Goal: Task Accomplishment & Management: Manage account settings

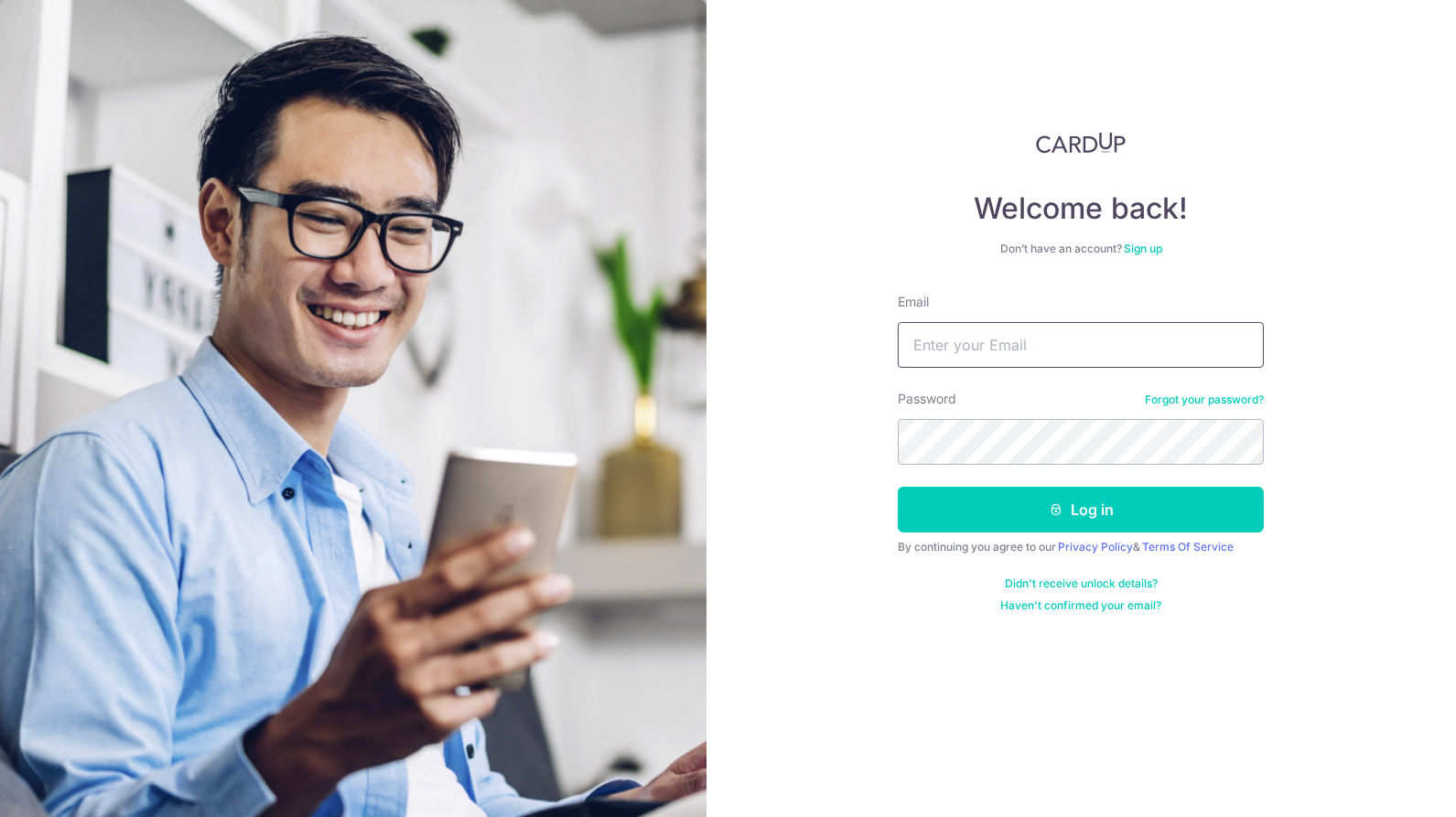
click at [970, 353] on input "Email" at bounding box center [1080, 345] width 366 height 46
type input "[EMAIL_ADDRESS][DOMAIN_NAME]"
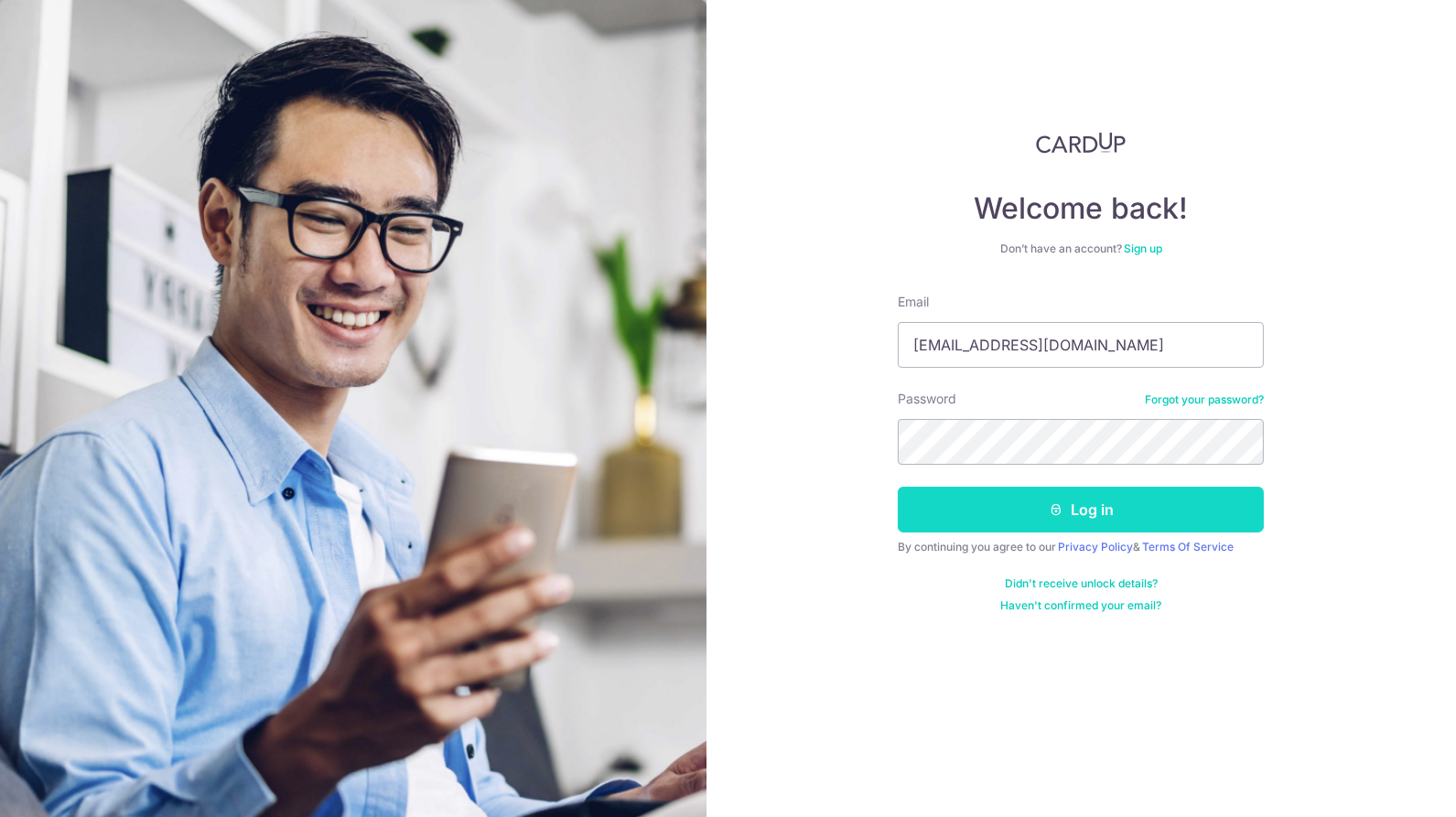
click at [1130, 513] on button "Log in" at bounding box center [1080, 510] width 366 height 46
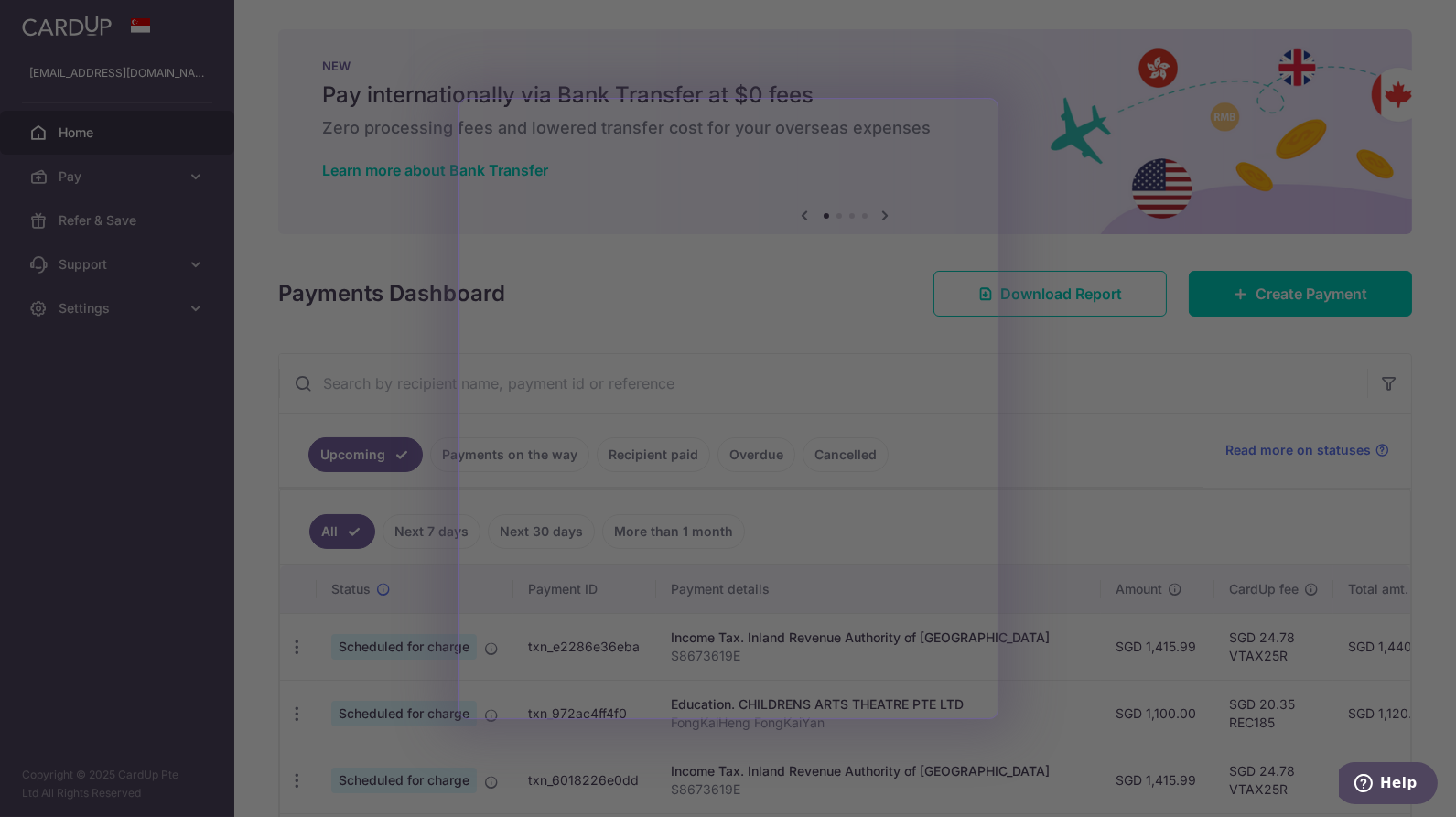
click at [1031, 402] on div at bounding box center [735, 412] width 1470 height 825
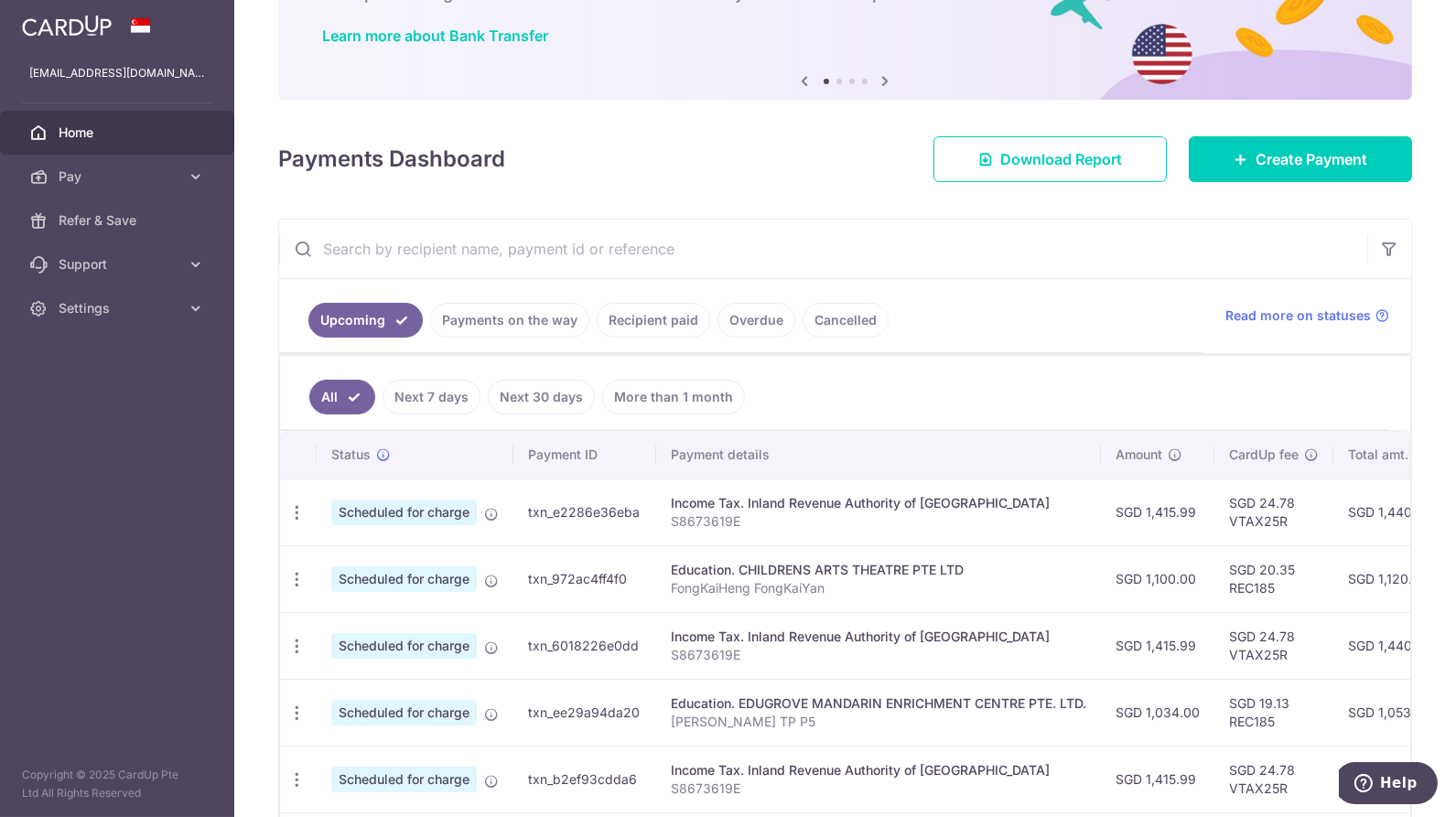
scroll to position [203, 0]
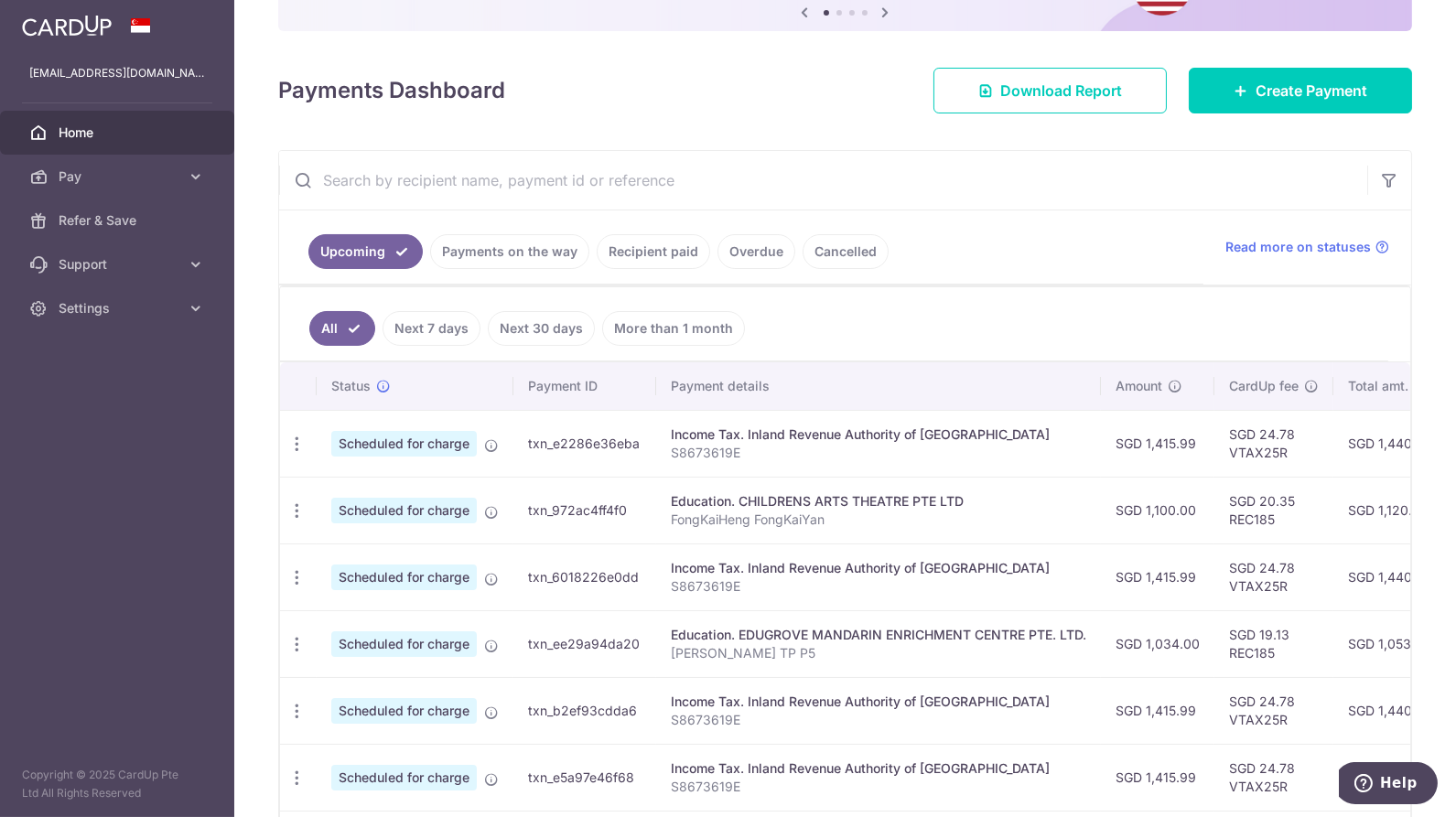
click at [506, 249] on link "Payments on the way" at bounding box center [509, 252] width 160 height 35
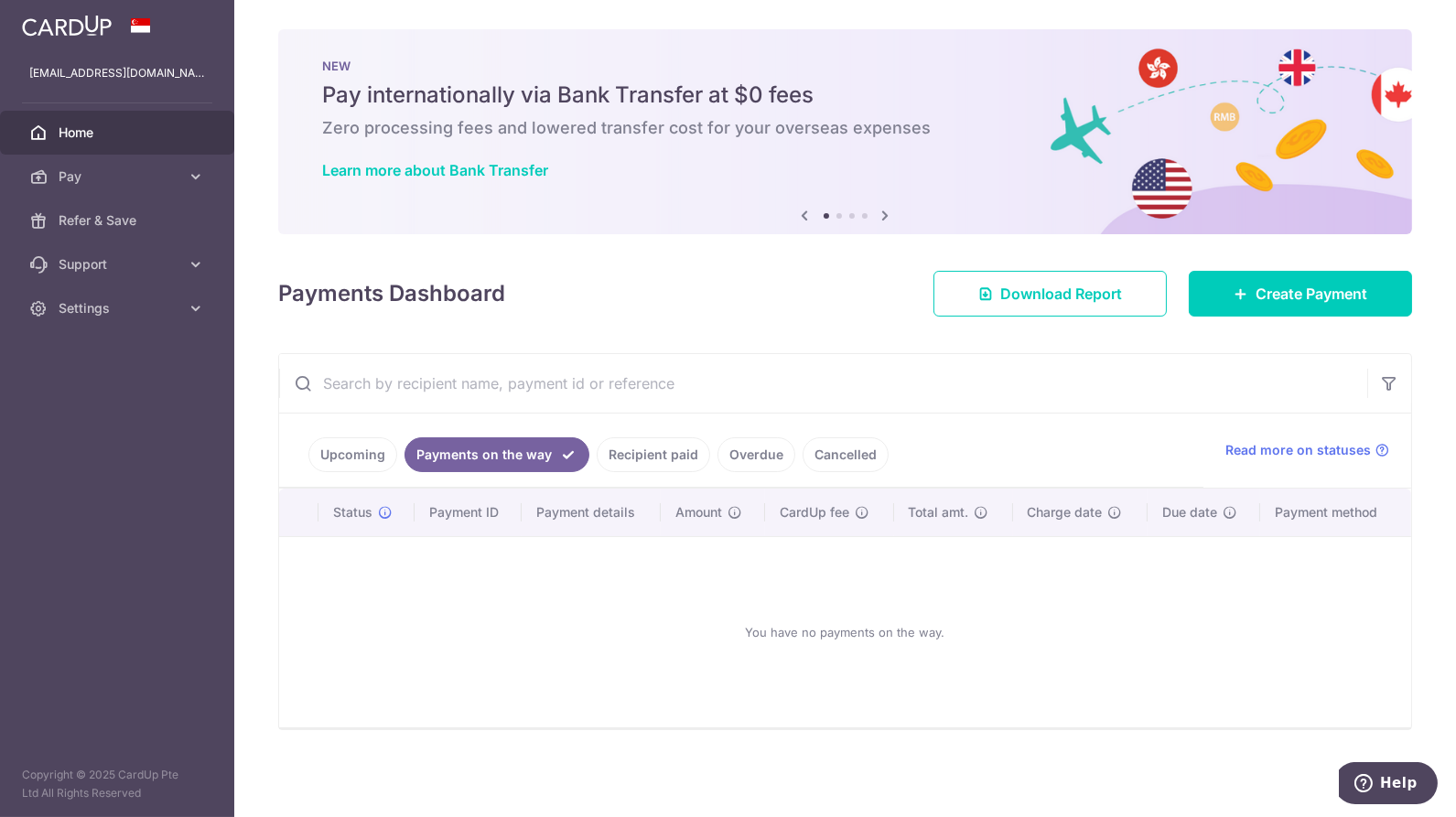
click at [664, 430] on ul "Upcoming Payments on the way Recipient paid Overdue Cancelled" at bounding box center [741, 450] width 924 height 74
click at [659, 456] on link "Recipient paid" at bounding box center [653, 455] width 113 height 35
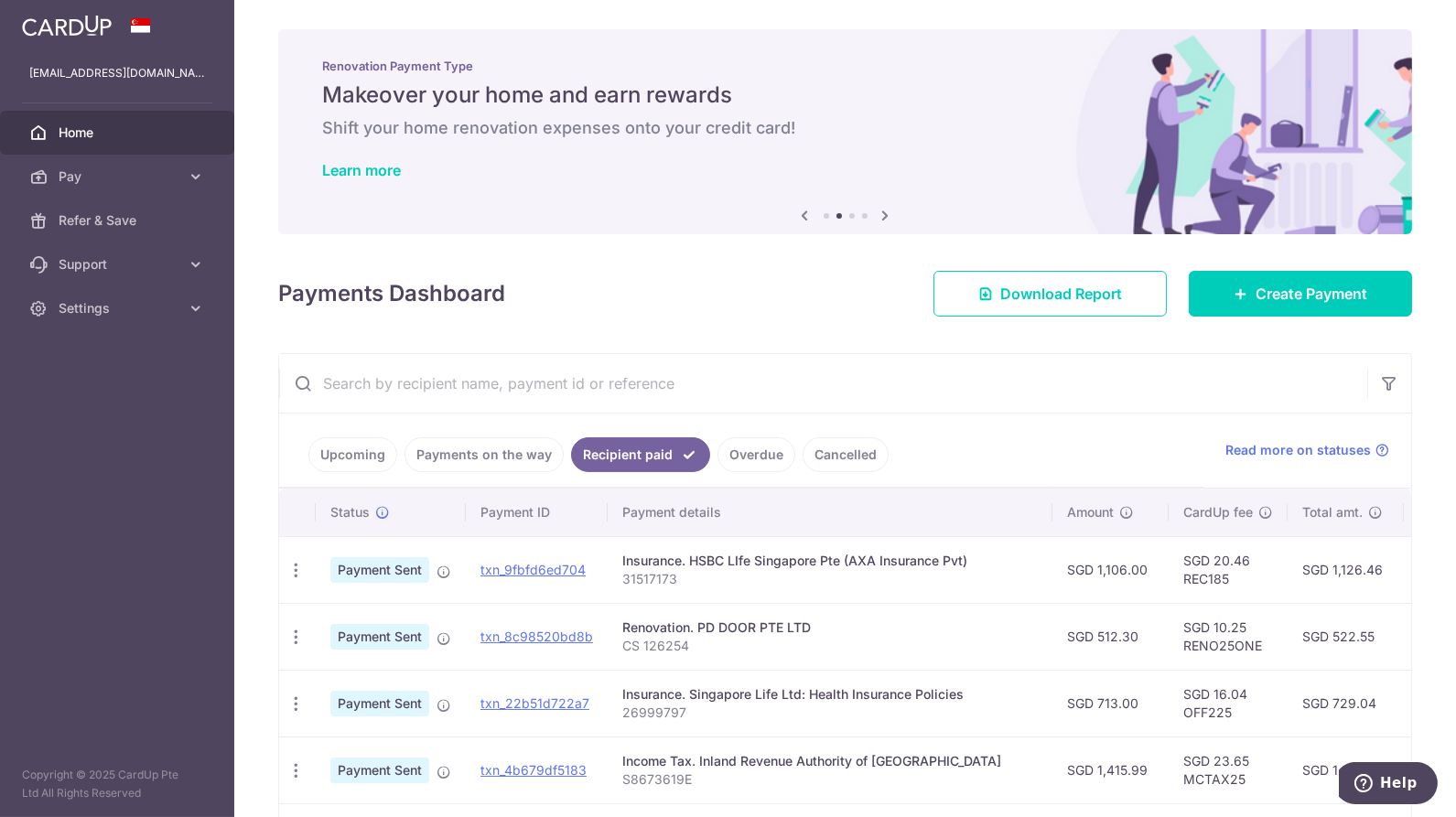
drag, startPoint x: 596, startPoint y: 396, endPoint x: 598, endPoint y: 386, distance: 10.2
click at [596, 396] on input "text" at bounding box center [823, 383] width 1088 height 58
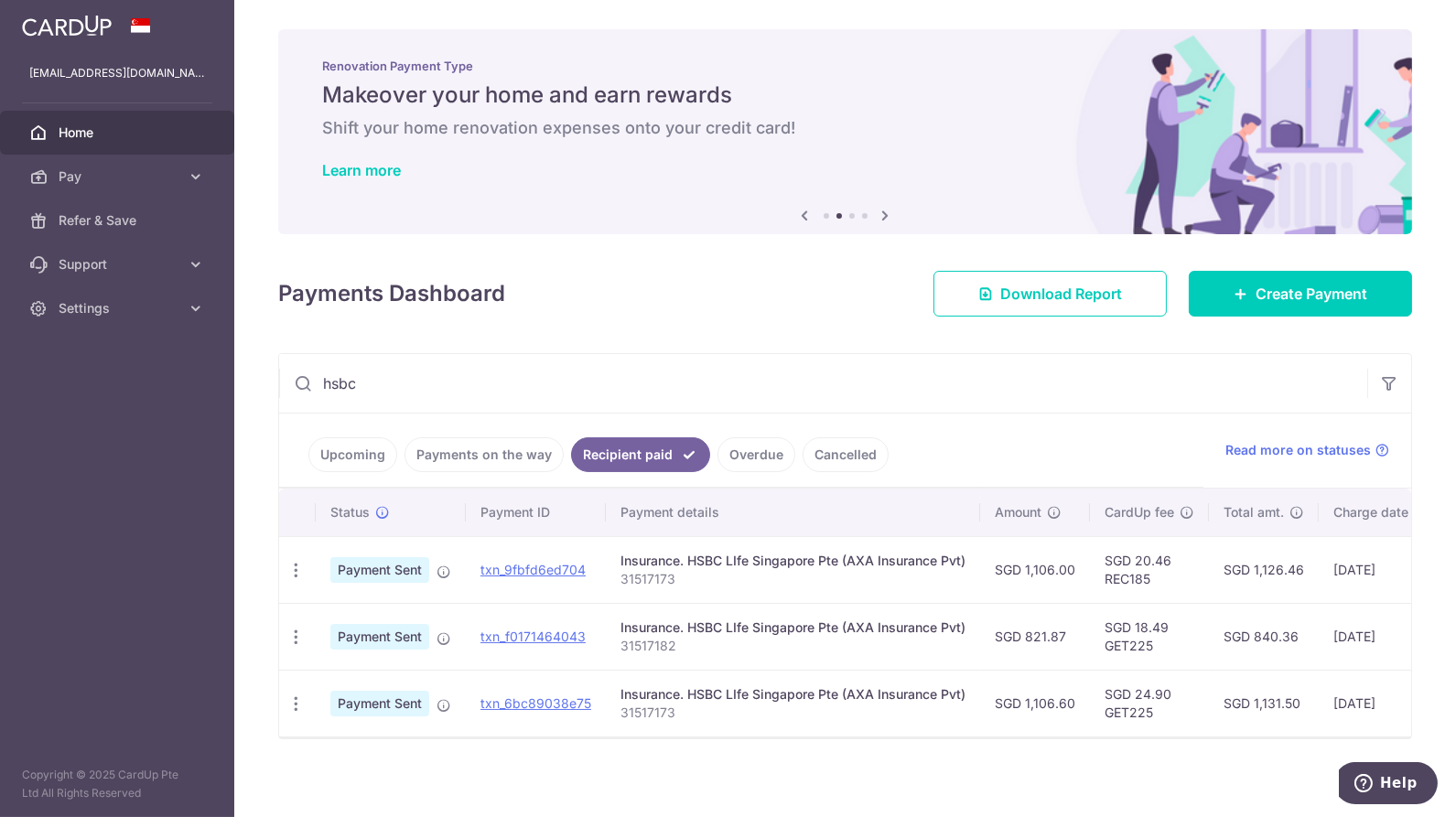
type input "hsbc"
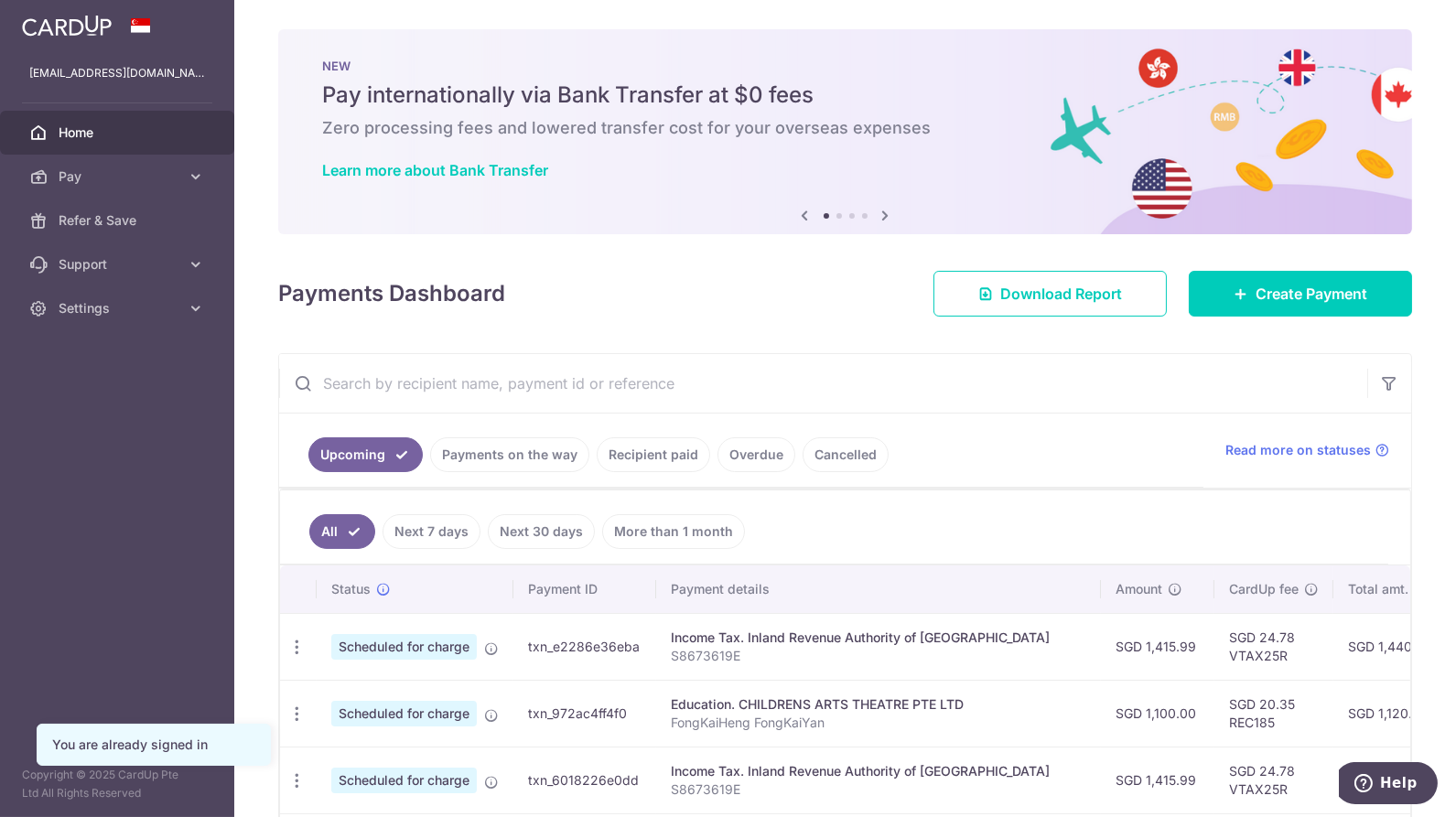
click at [536, 434] on ul "Upcoming Payments on the way Recipient paid Overdue Cancelled" at bounding box center [741, 450] width 924 height 74
click at [538, 451] on link "Payments on the way" at bounding box center [509, 455] width 160 height 35
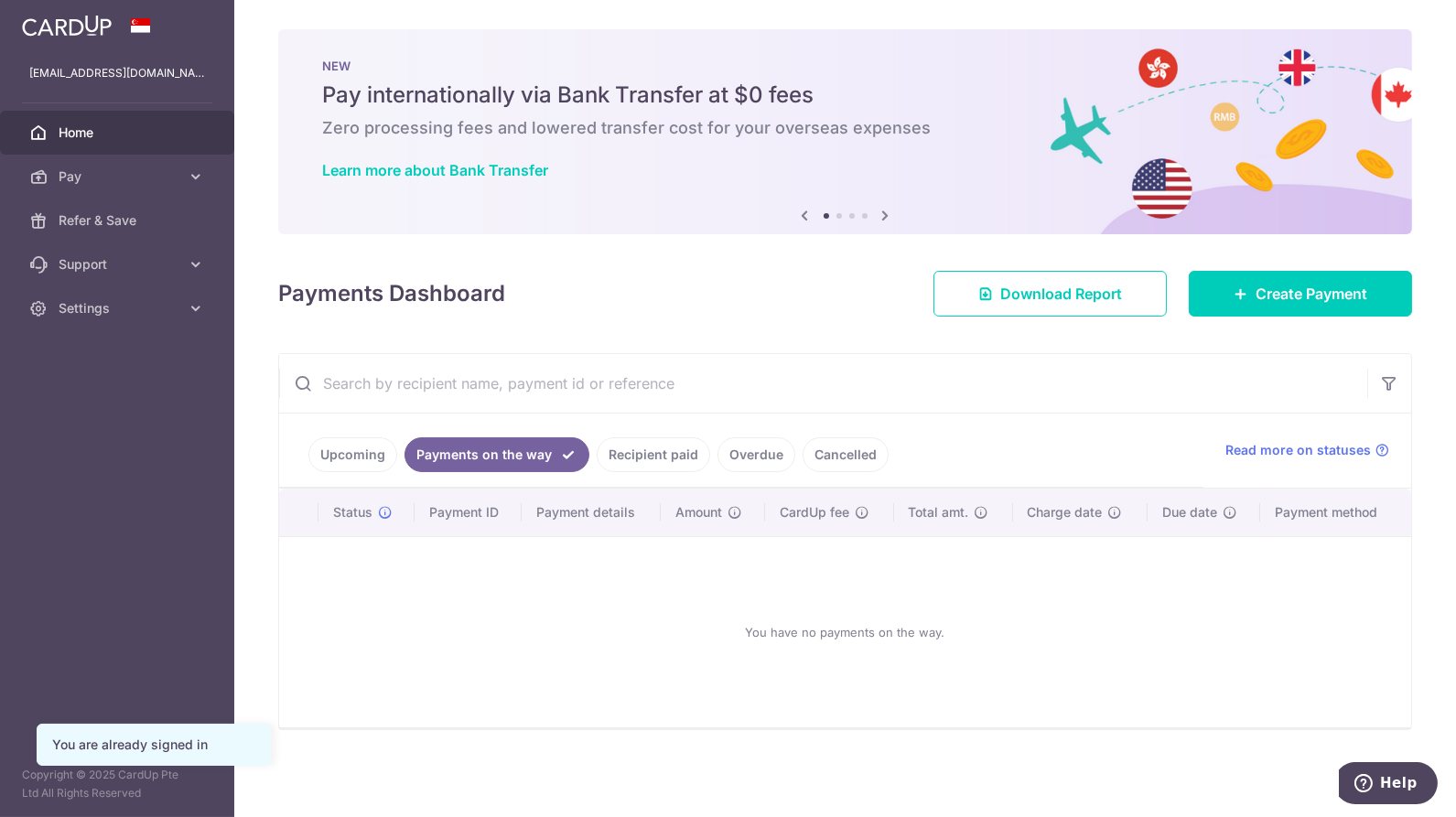
click at [651, 456] on link "Recipient paid" at bounding box center [653, 455] width 113 height 35
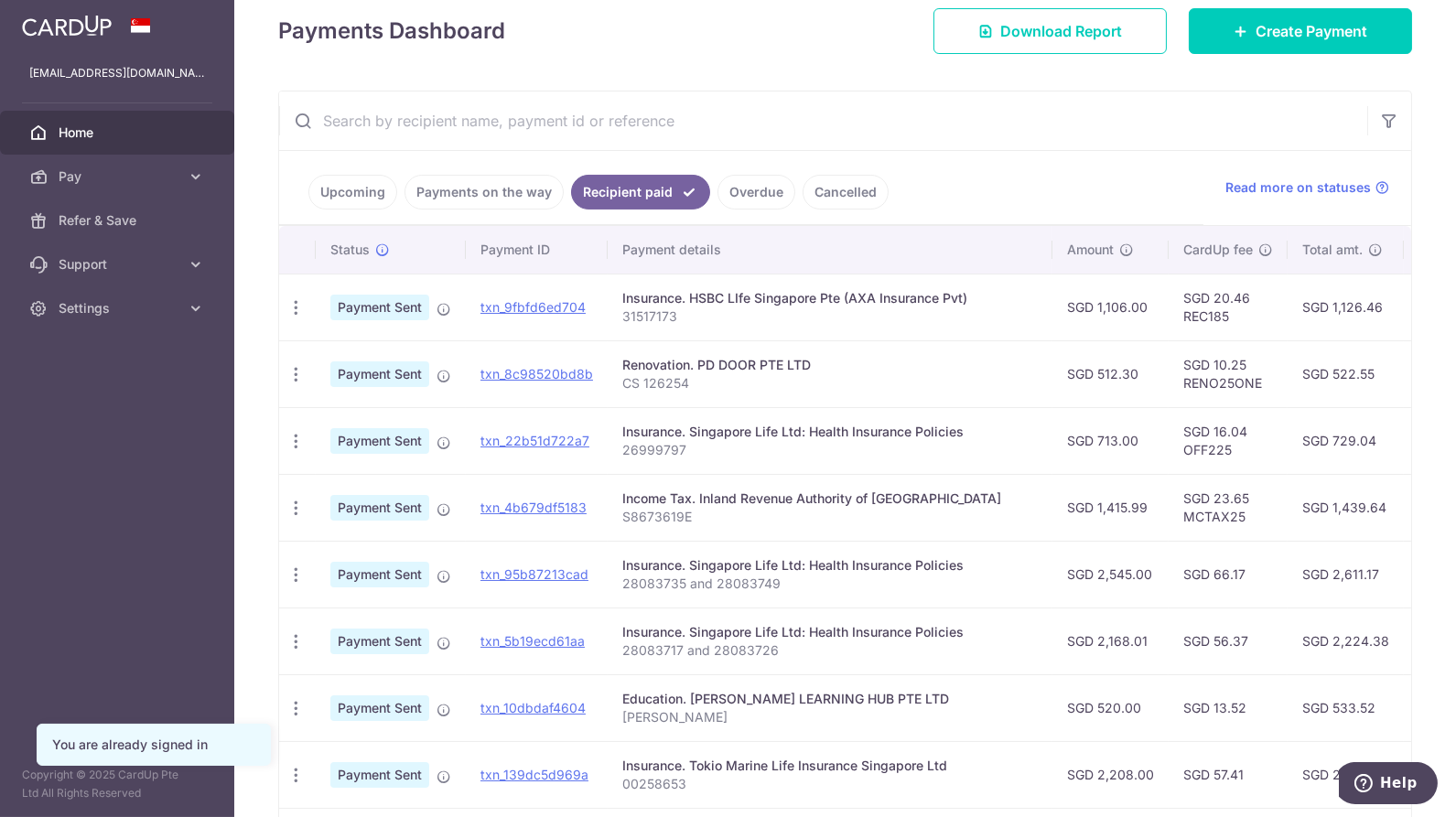
scroll to position [203, 0]
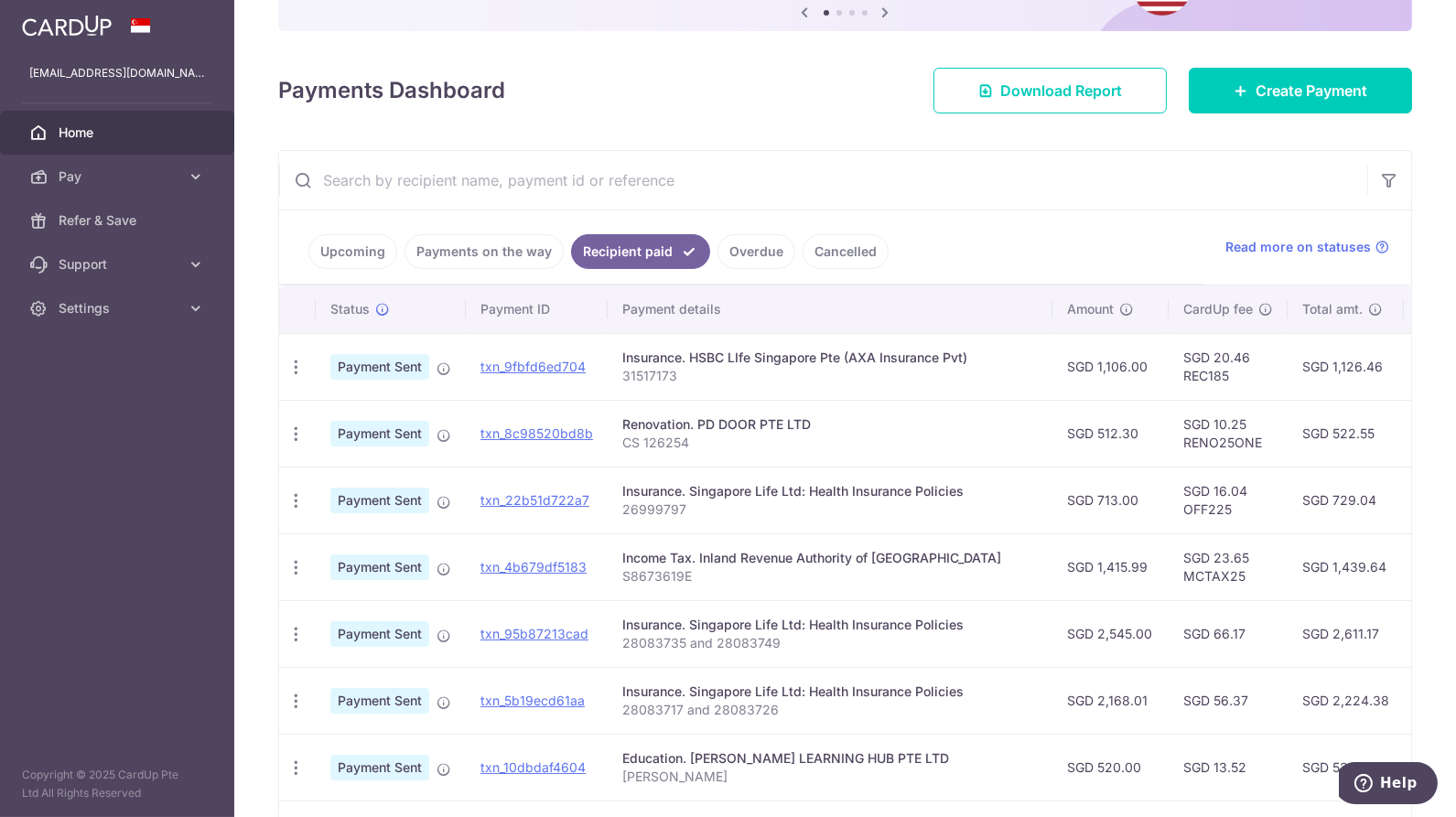
click at [652, 162] on input "text" at bounding box center [823, 180] width 1088 height 58
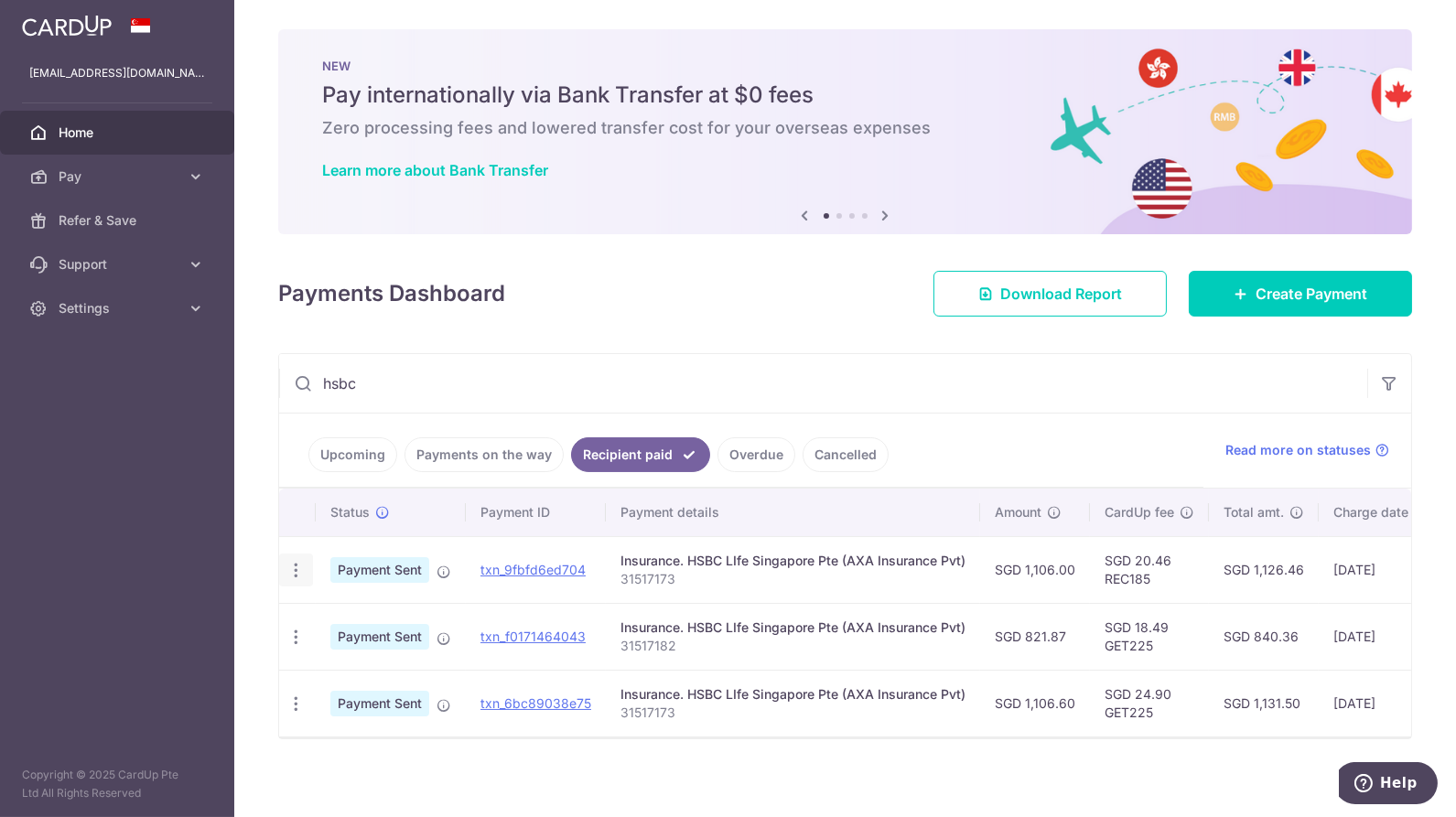
type input "hsbc"
click at [301, 574] on icon "button" at bounding box center [296, 570] width 19 height 19
click at [372, 448] on link "Upcoming" at bounding box center [352, 455] width 89 height 35
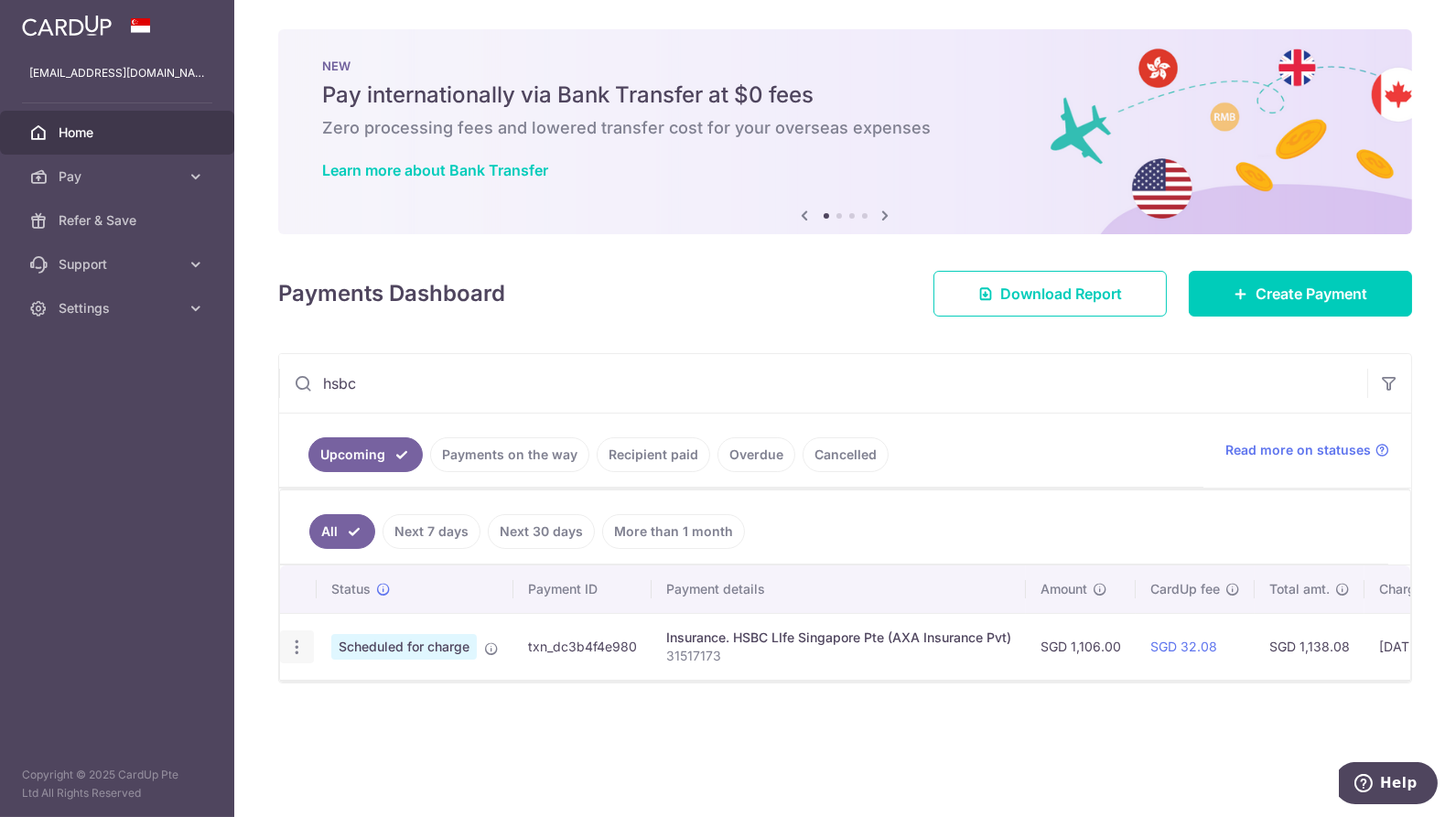
click at [290, 644] on icon "button" at bounding box center [297, 647] width 19 height 19
click at [329, 680] on link "Update payment" at bounding box center [376, 697] width 190 height 44
radio input "true"
type input "1,106.00"
type input "08/08/2026"
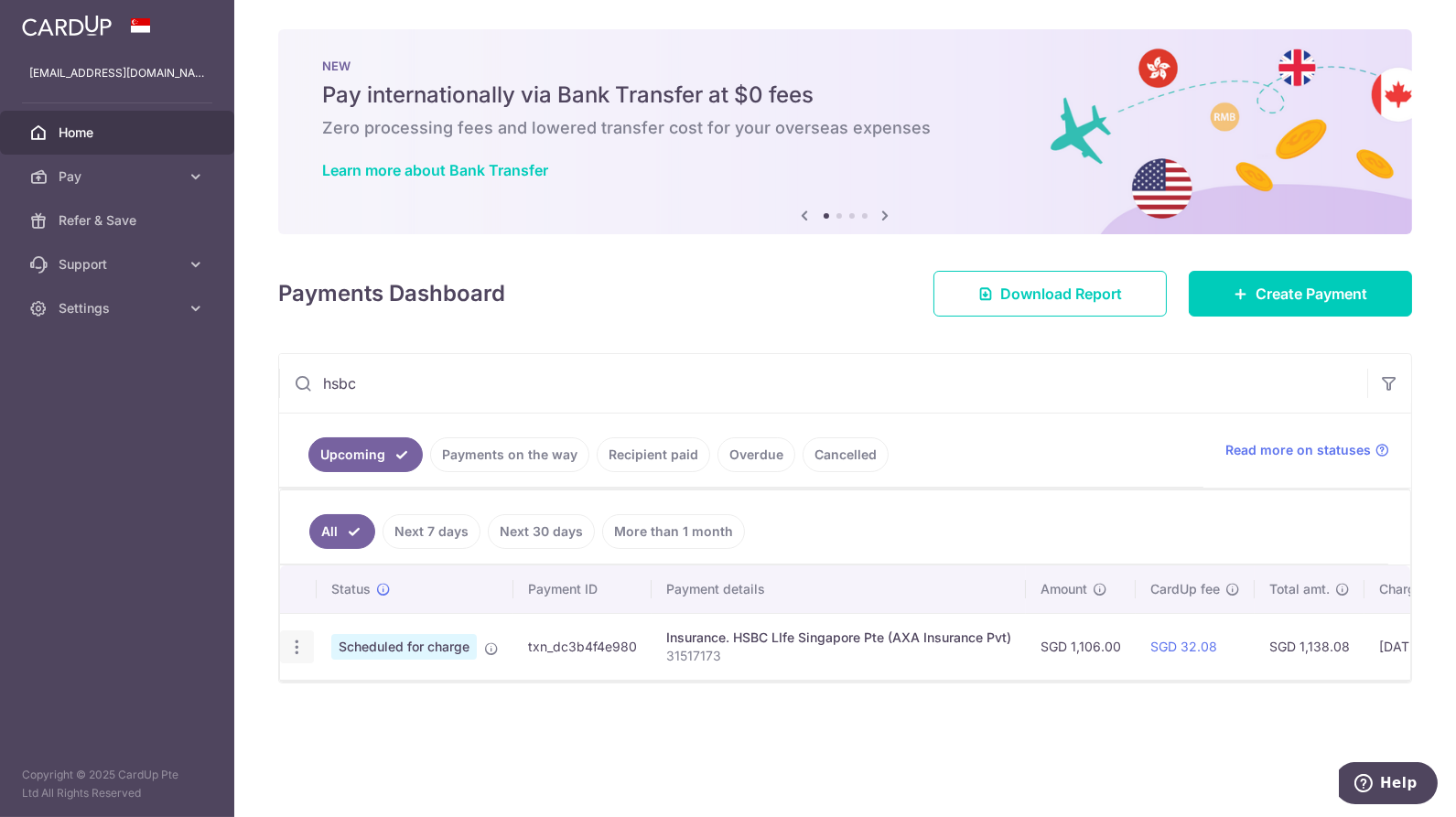
type input "31517173"
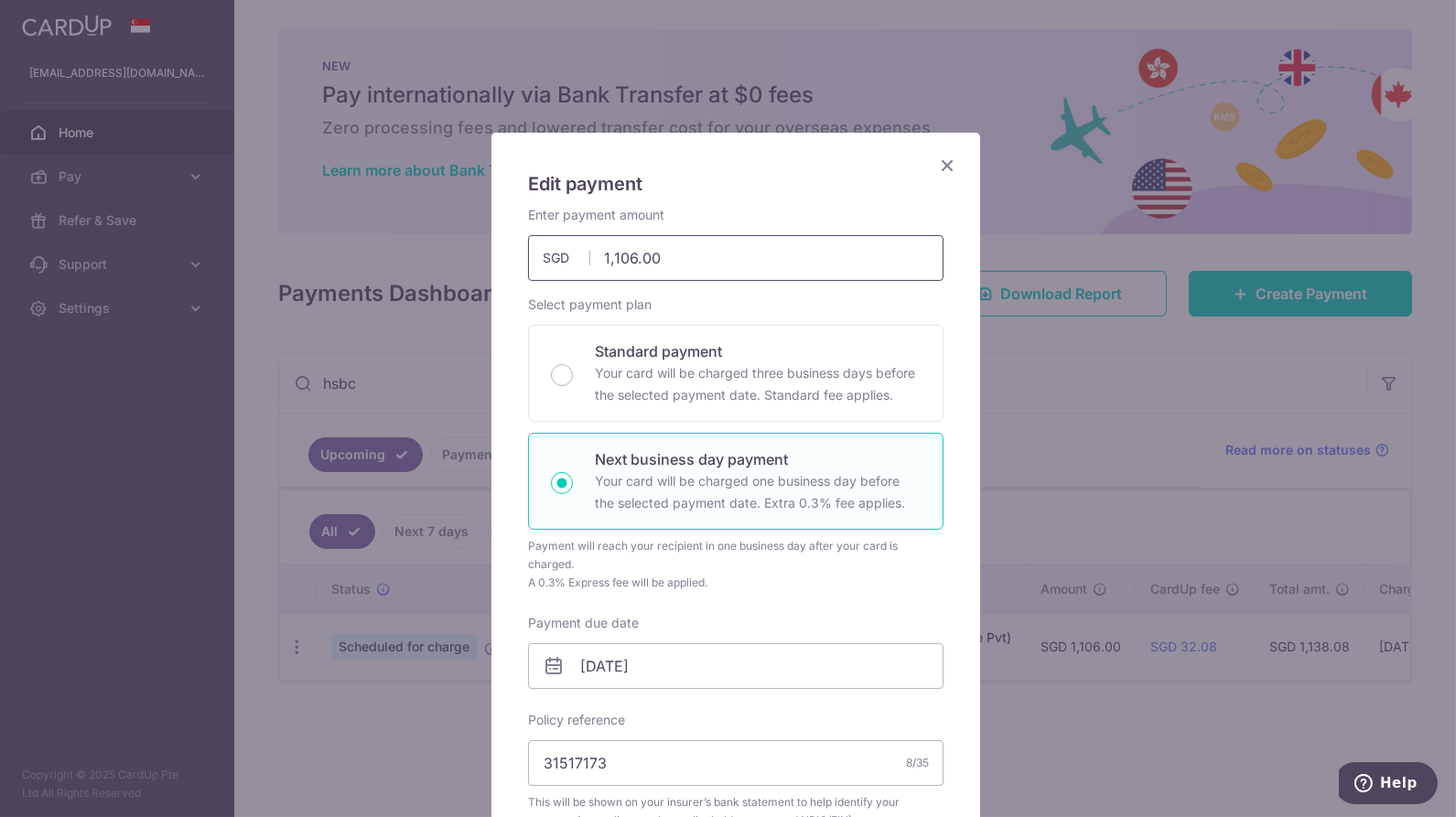
click at [707, 260] on input "1,106.00" at bounding box center [735, 258] width 415 height 46
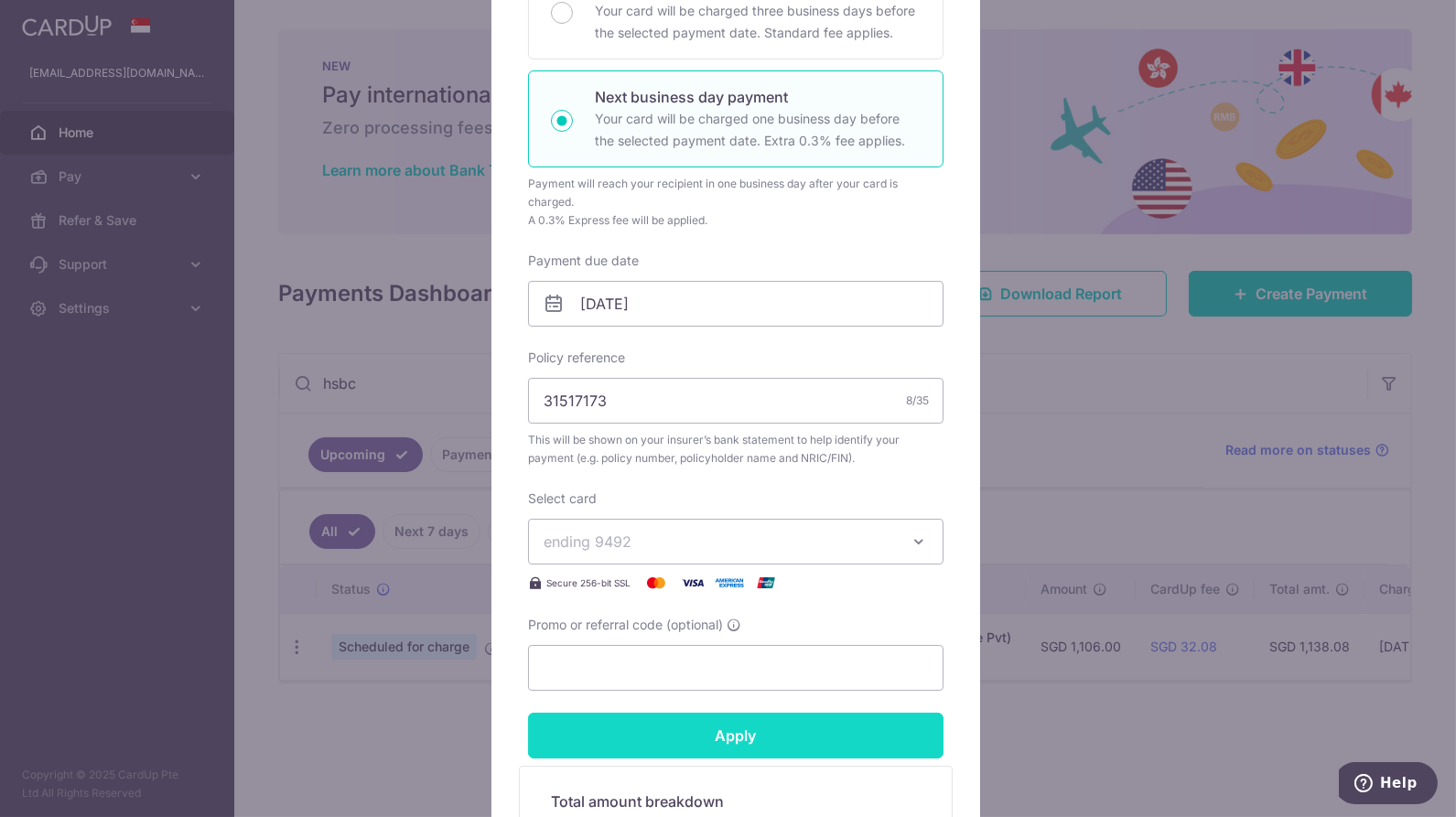
scroll to position [610, 0]
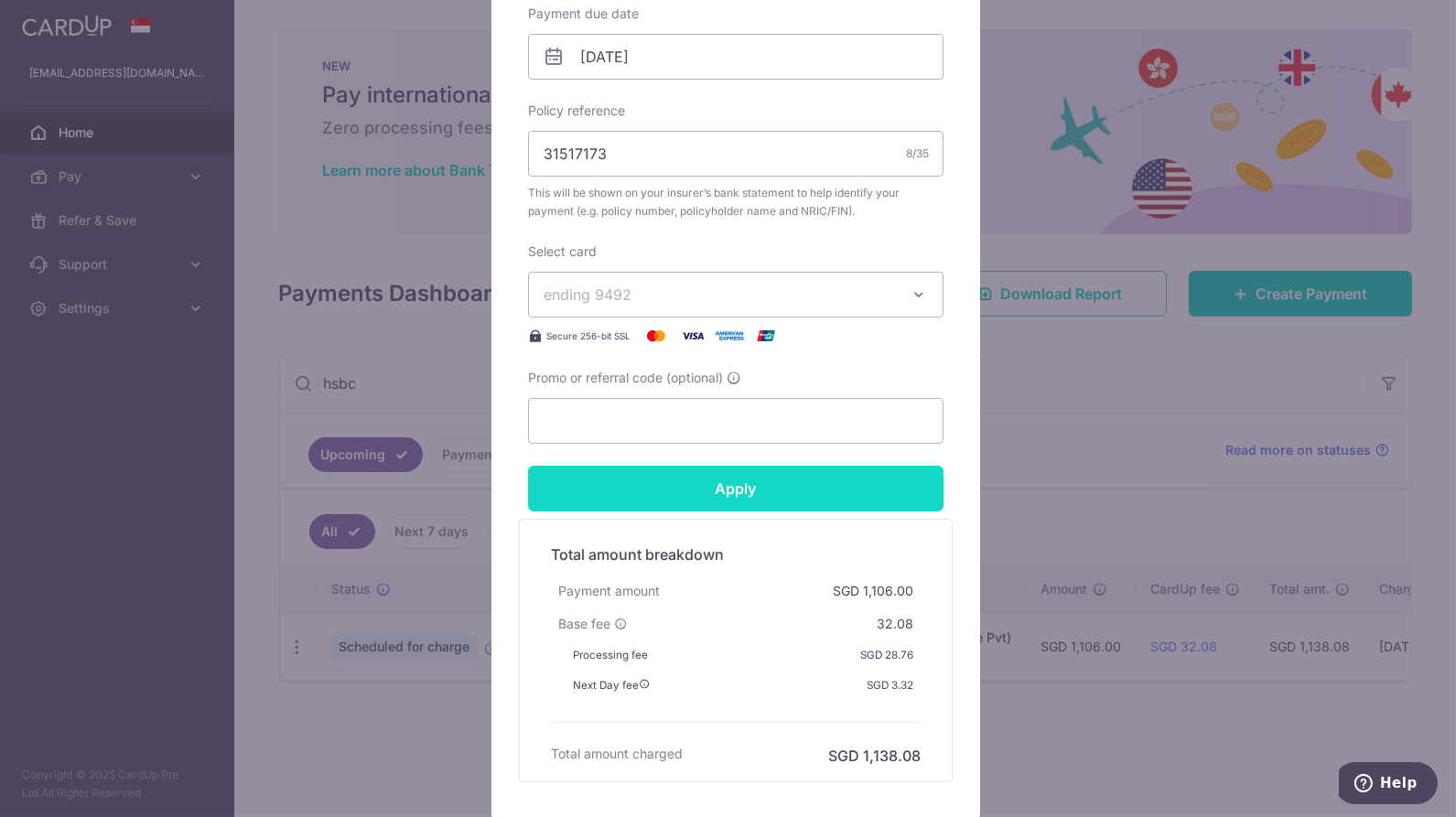
type input "1,106.60"
click at [785, 497] on input "Apply" at bounding box center [735, 489] width 415 height 46
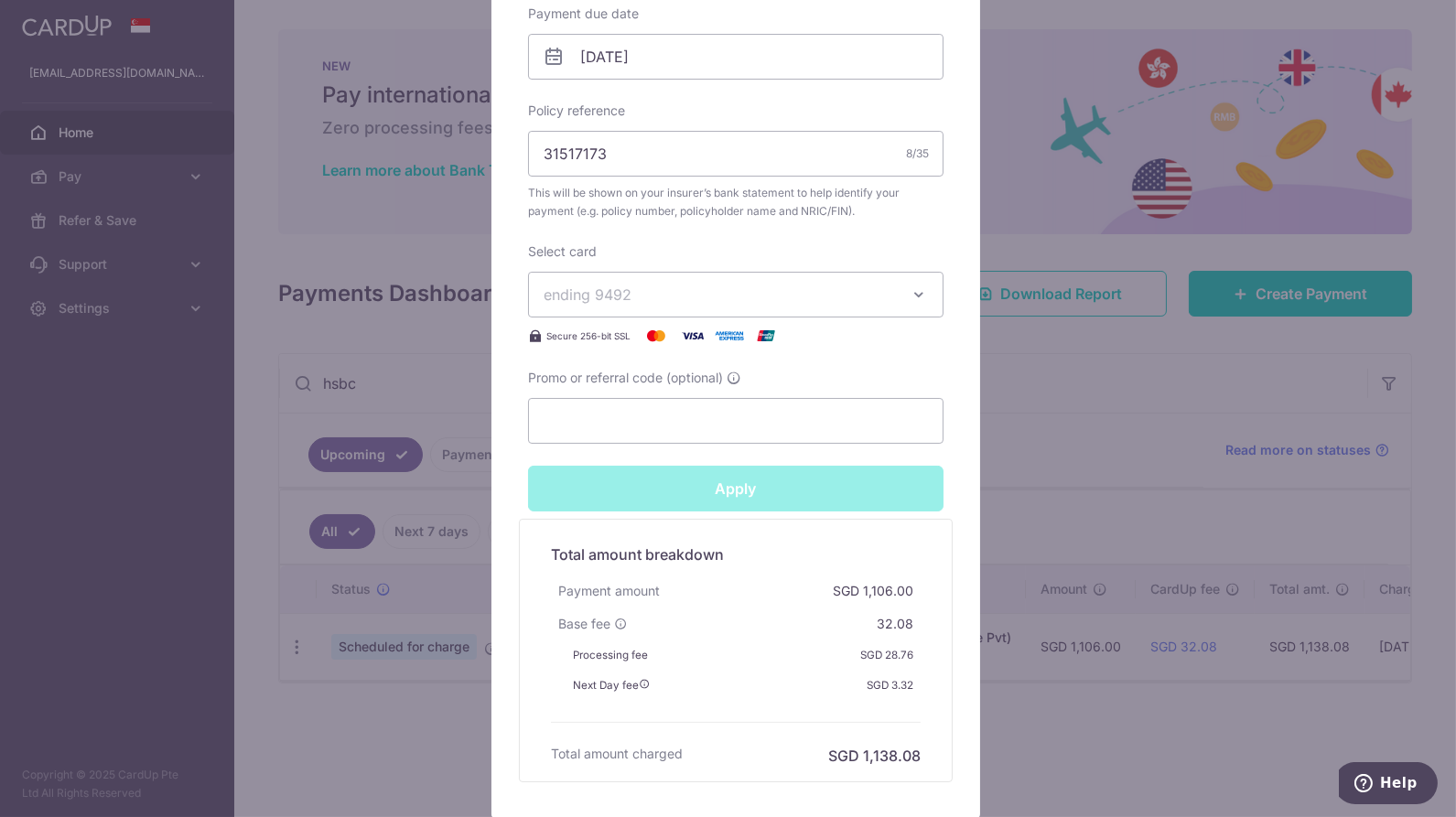
type input "Successfully Applied"
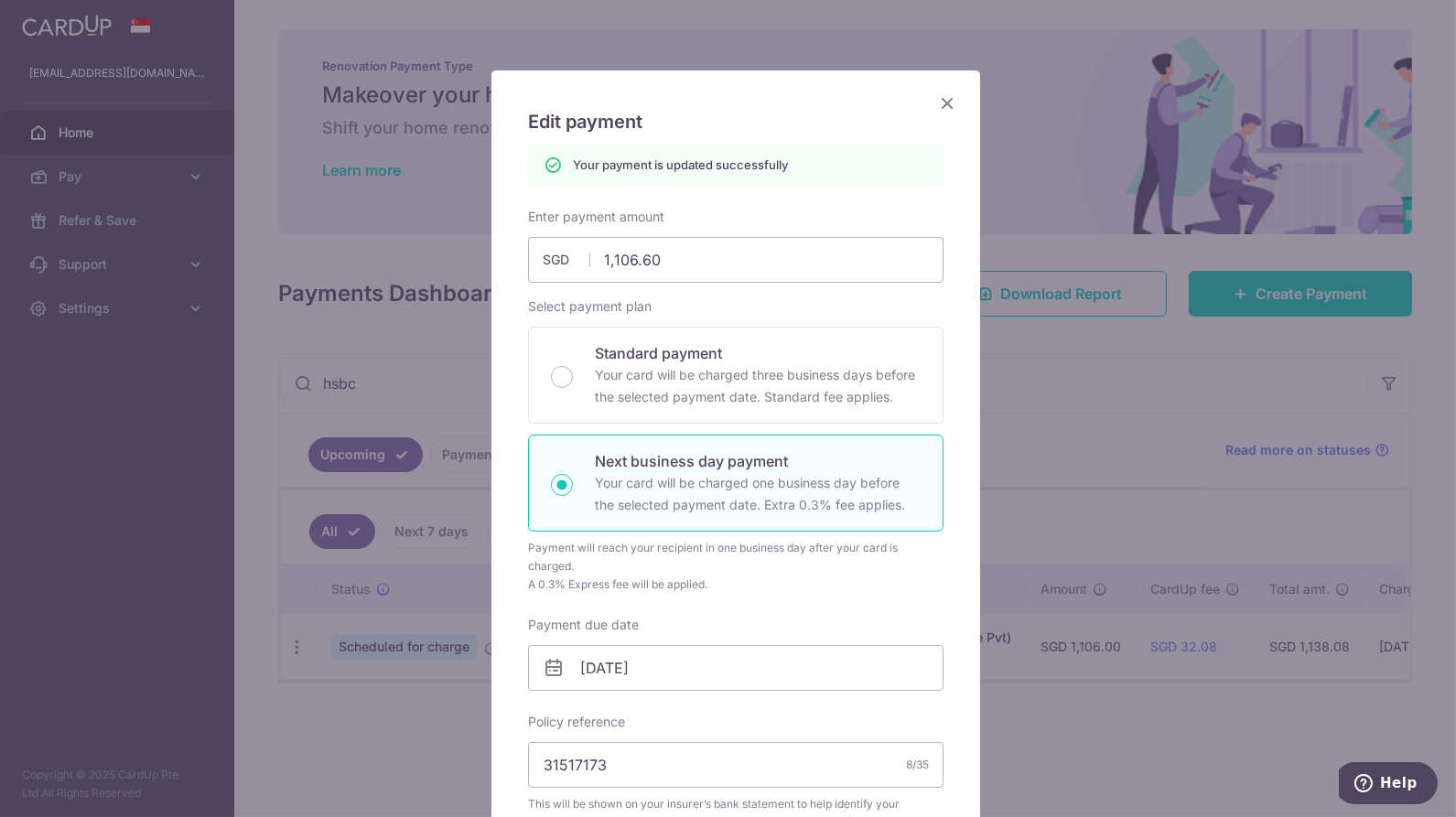
scroll to position [0, 0]
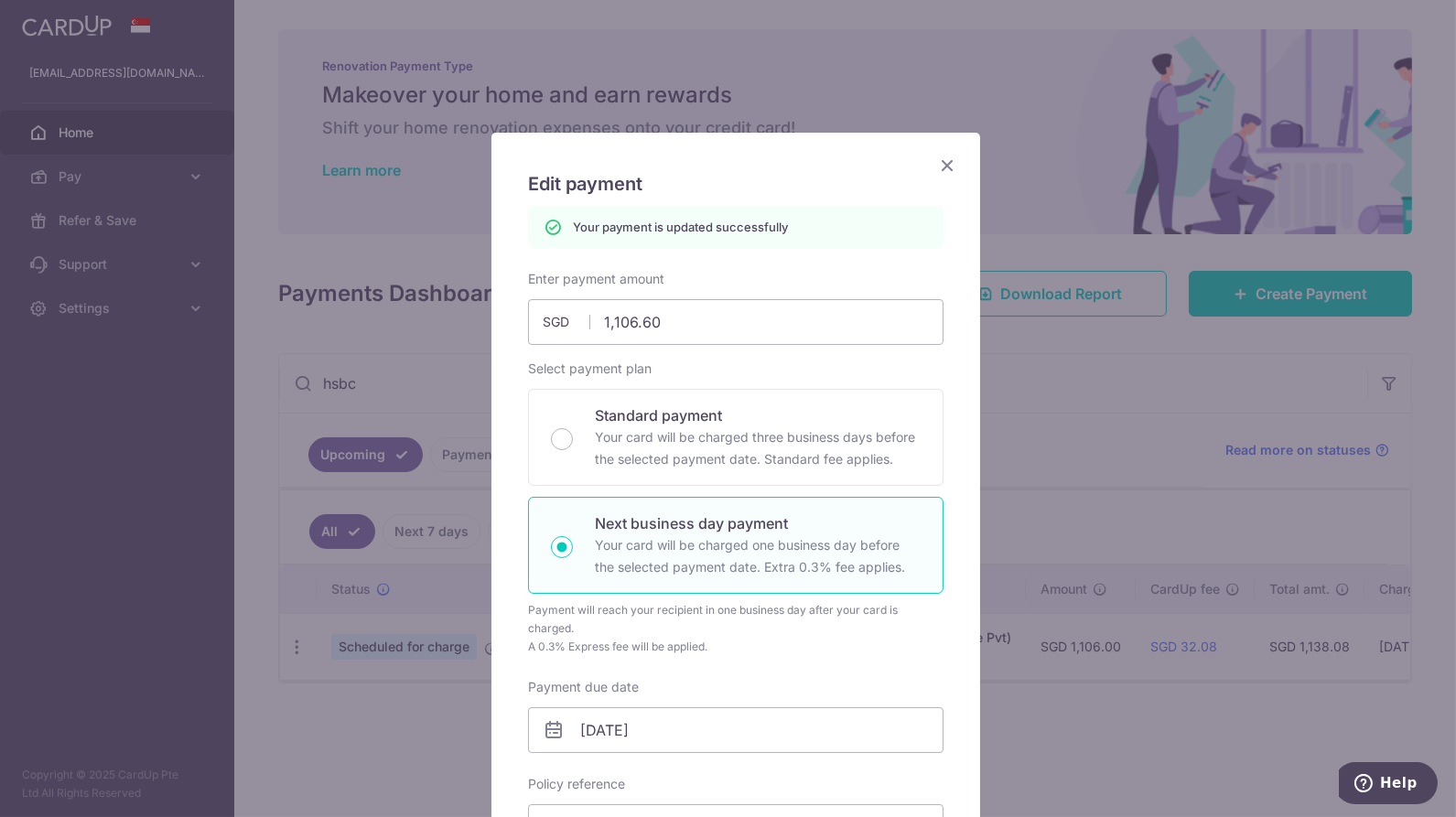
click at [941, 158] on icon "Close" at bounding box center [947, 165] width 22 height 23
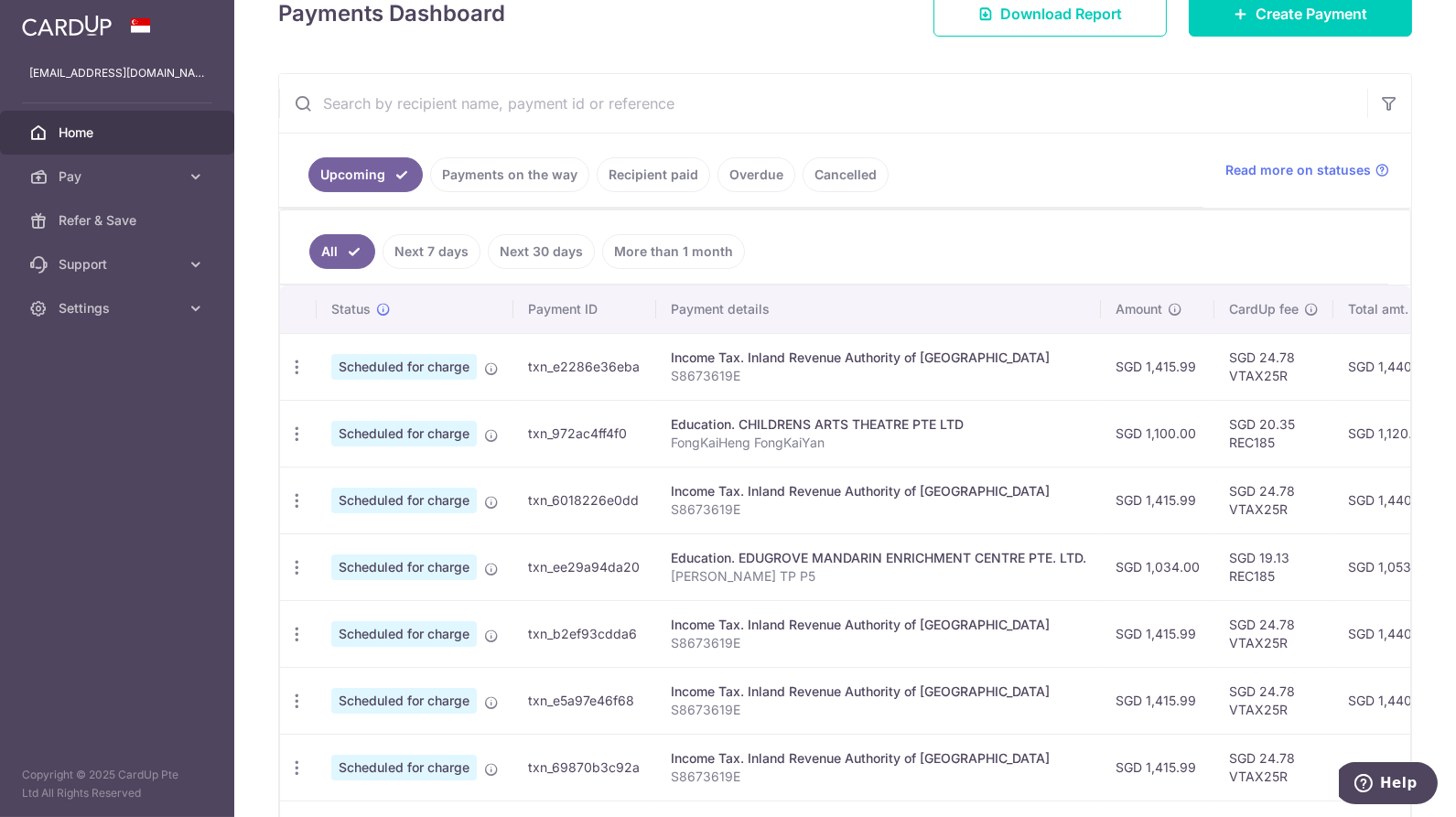
scroll to position [87, 0]
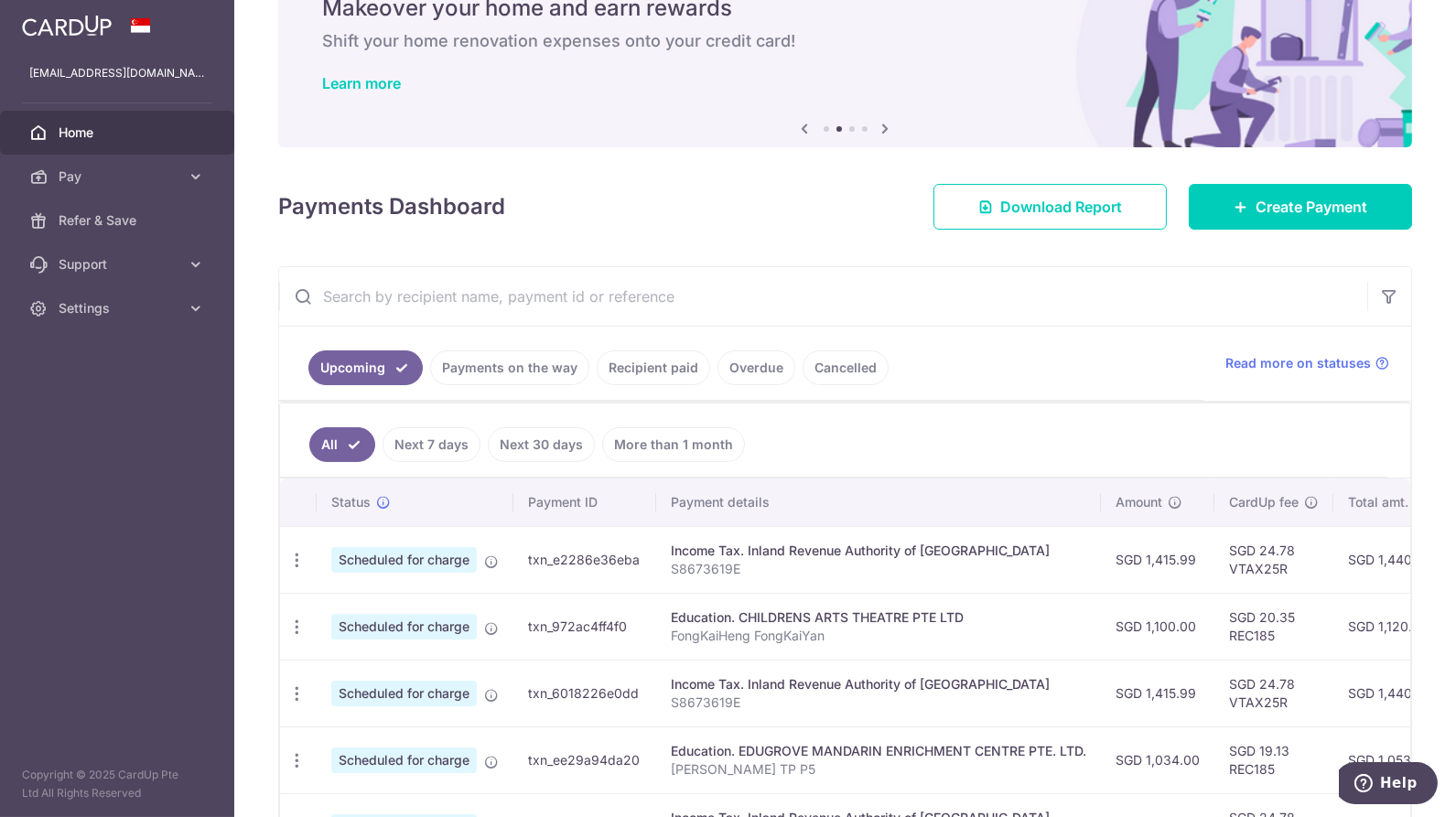
drag, startPoint x: 539, startPoint y: 290, endPoint x: 549, endPoint y: 284, distance: 11.7
click at [539, 291] on input "text" at bounding box center [823, 296] width 1088 height 58
click at [675, 367] on link "Recipient paid" at bounding box center [653, 368] width 113 height 35
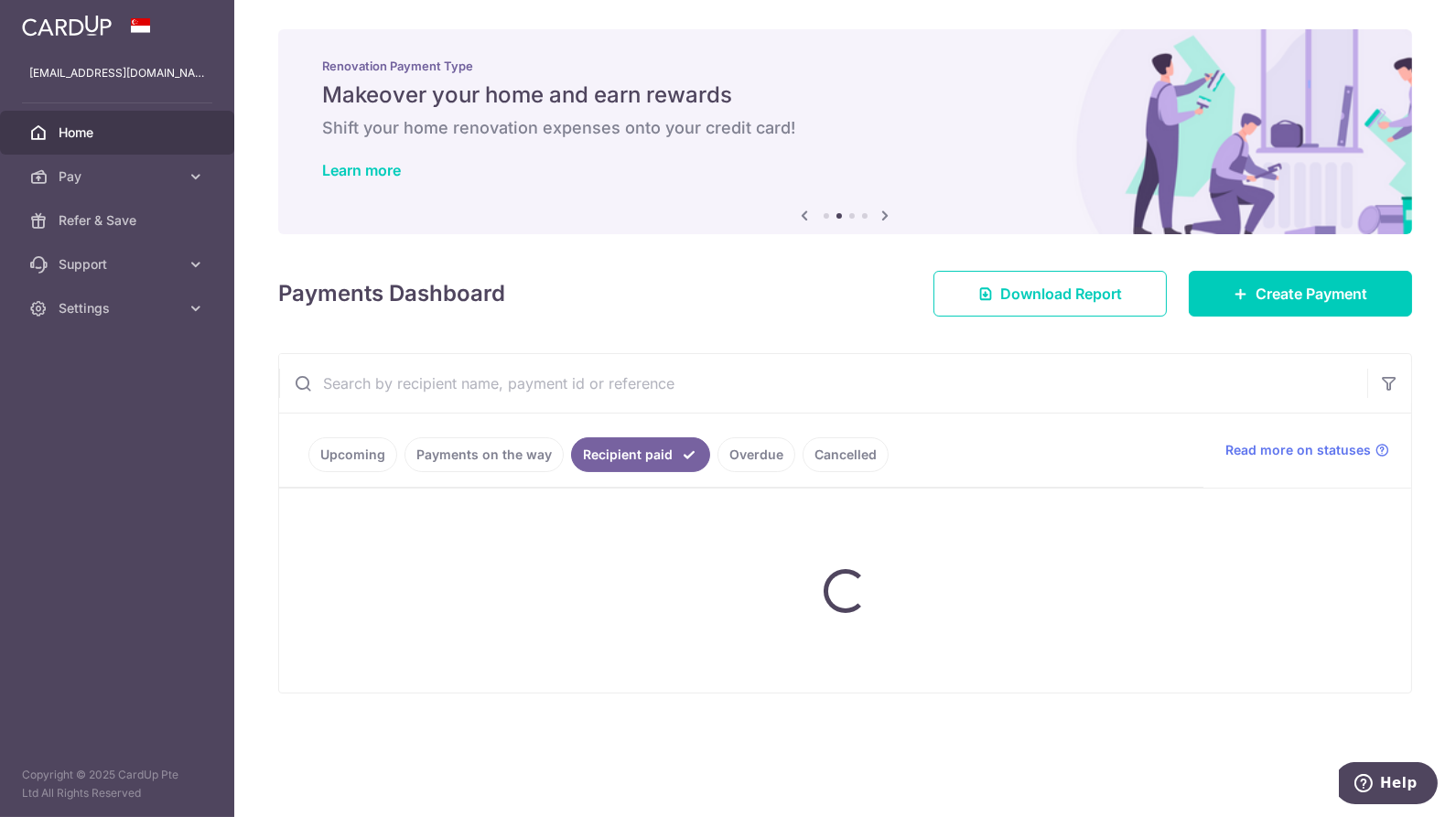
click at [647, 368] on input "text" at bounding box center [823, 383] width 1088 height 58
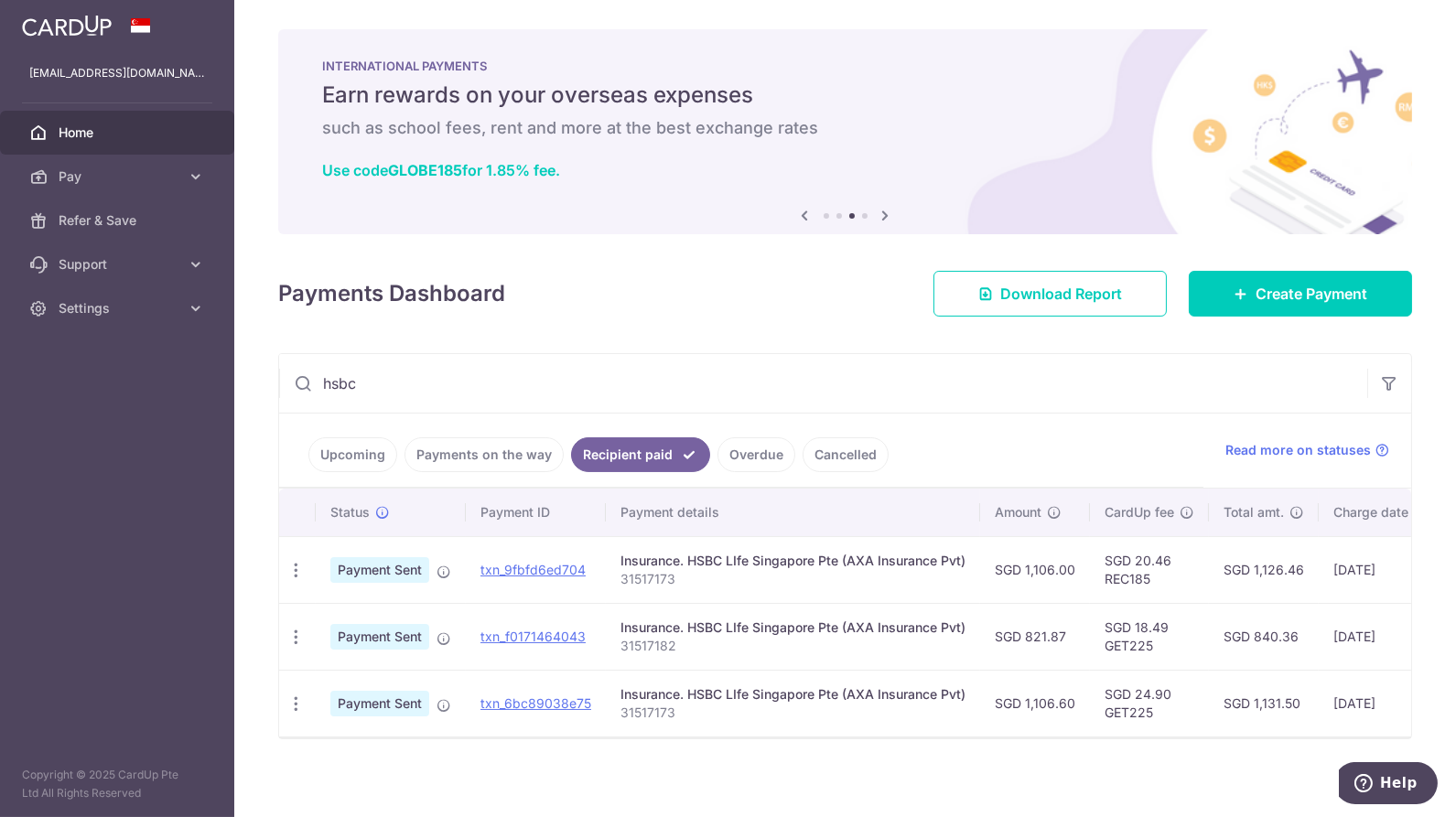
type input "hsbc"
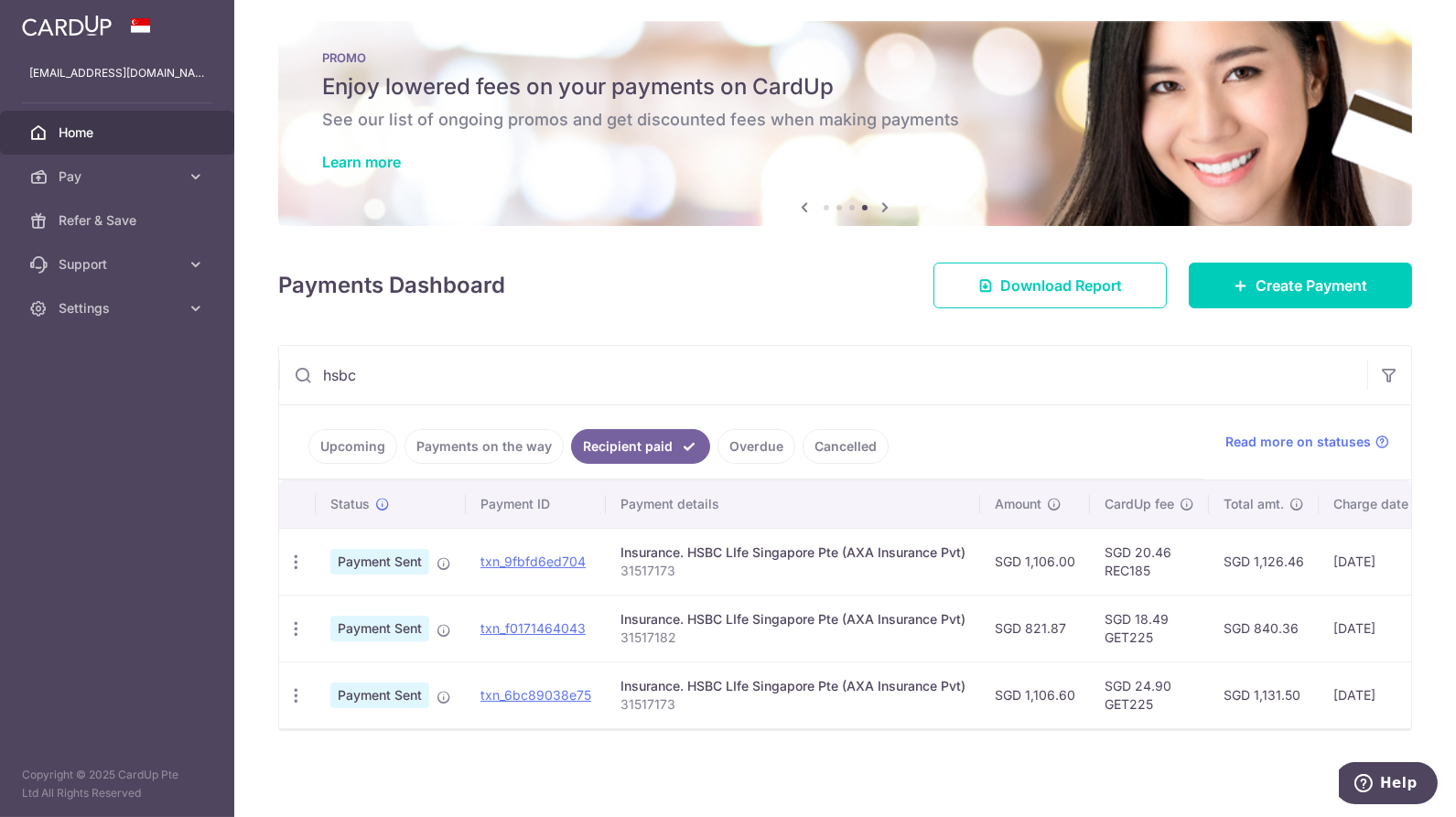
scroll to position [12, 0]
